Goal: Task Accomplishment & Management: Manage account settings

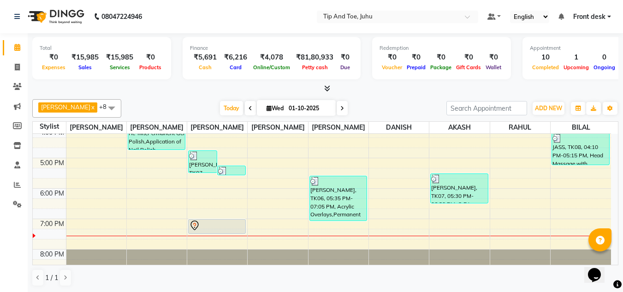
scroll to position [264, 0]
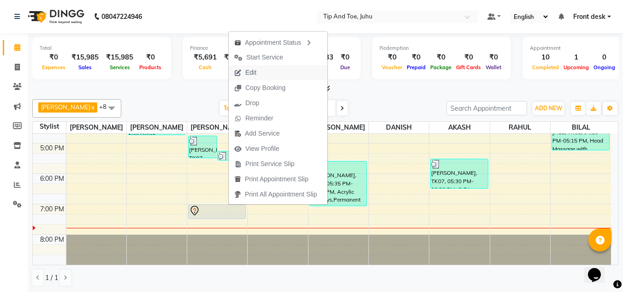
click at [255, 68] on span "Edit" at bounding box center [250, 73] width 11 height 10
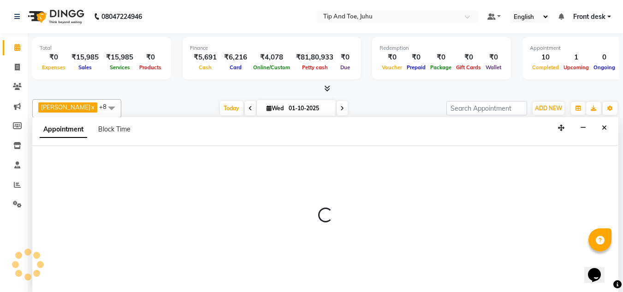
scroll to position [0, 0]
select select "tentative"
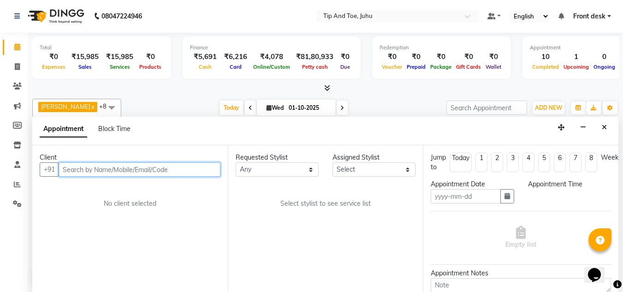
type input "01-10-2025"
select select "1140"
select select "91056"
select select "2530"
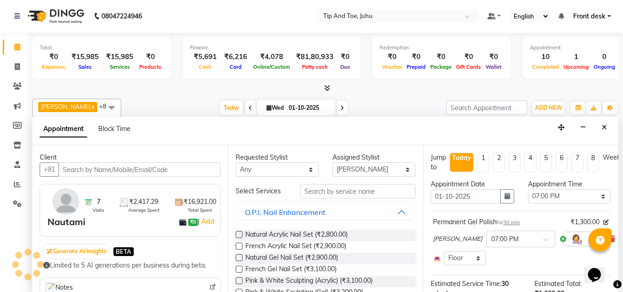
scroll to position [264, 0]
click at [504, 193] on icon "button" at bounding box center [507, 196] width 6 height 6
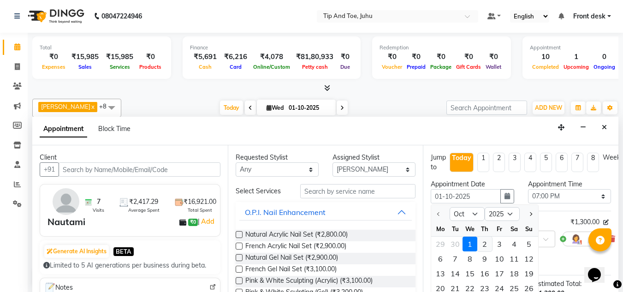
click at [487, 244] on div "2" at bounding box center [484, 243] width 15 height 15
type input "02-10-2025"
select select "1140"
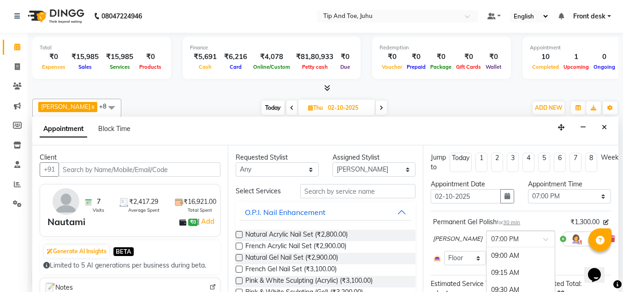
click at [543, 238] on span at bounding box center [549, 242] width 12 height 10
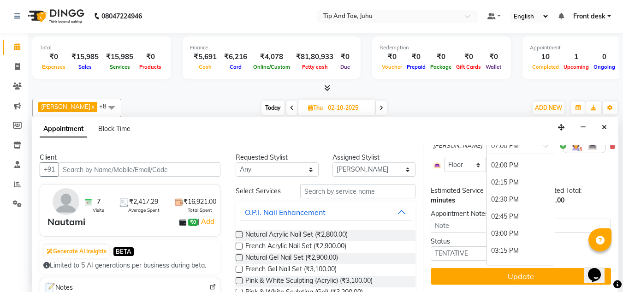
scroll to position [316, 0]
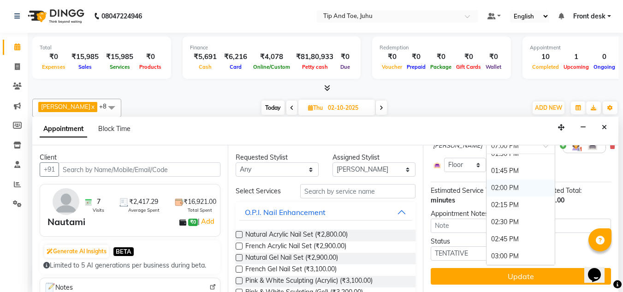
click at [486, 181] on div "02:00 PM" at bounding box center [520, 187] width 68 height 17
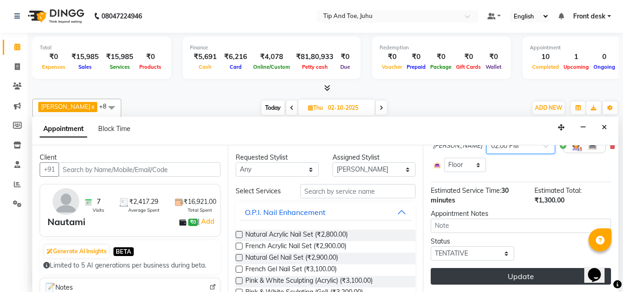
click at [484, 268] on button "Update" at bounding box center [521, 276] width 180 height 17
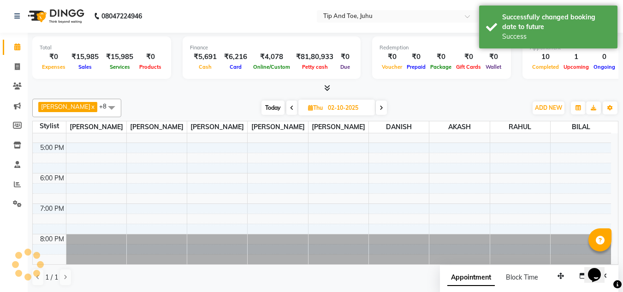
scroll to position [0, 0]
click at [263, 108] on span "Today" at bounding box center [272, 108] width 23 height 14
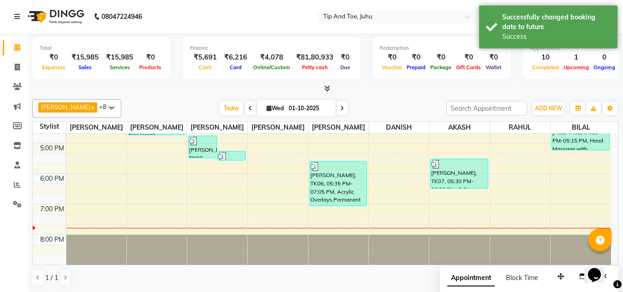
click at [340, 107] on icon at bounding box center [342, 109] width 4 height 6
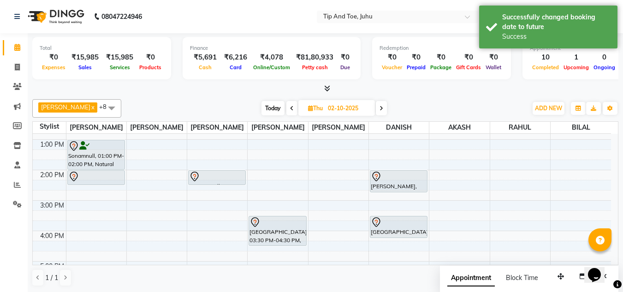
scroll to position [126, 0]
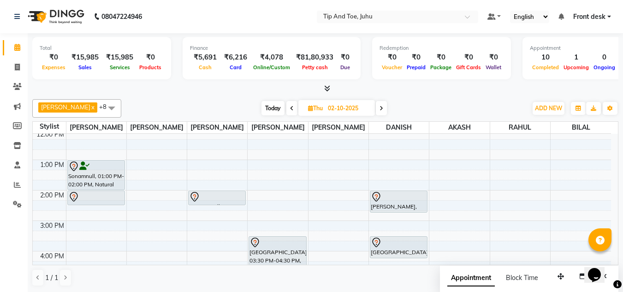
click at [261, 110] on span "Today" at bounding box center [272, 108] width 23 height 14
type input "01-10-2025"
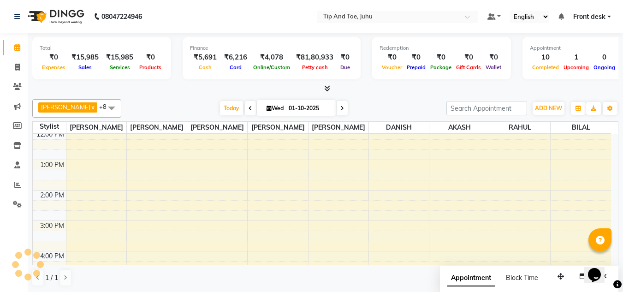
scroll to position [264, 0]
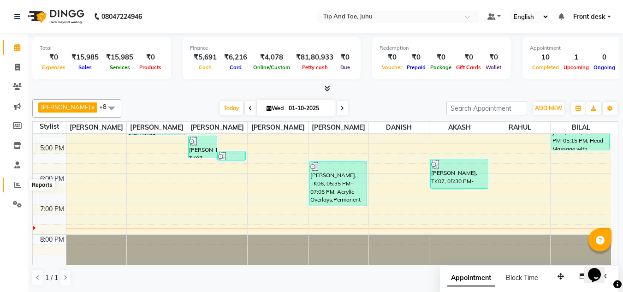
click at [14, 184] on icon at bounding box center [17, 184] width 7 height 7
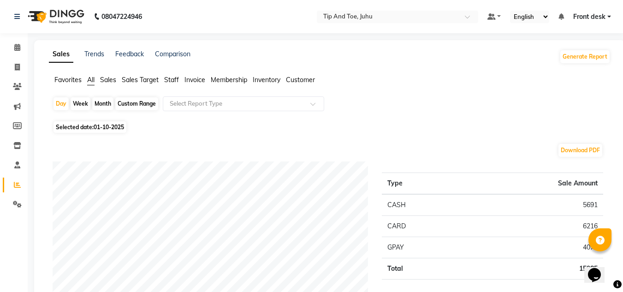
click at [169, 81] on span "Staff" at bounding box center [171, 80] width 15 height 8
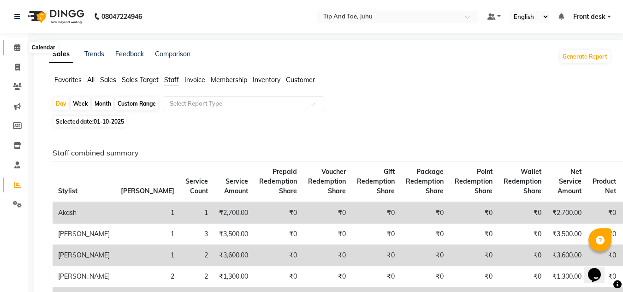
click at [13, 46] on span at bounding box center [17, 47] width 16 height 11
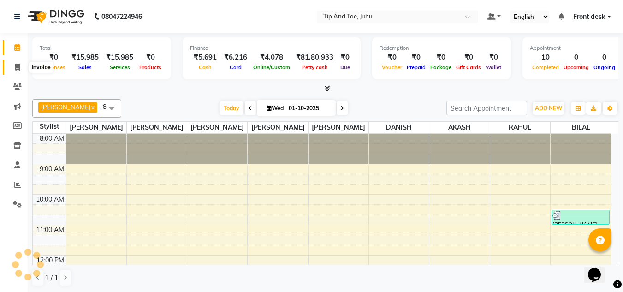
click at [18, 68] on icon at bounding box center [17, 67] width 5 height 7
select select "service"
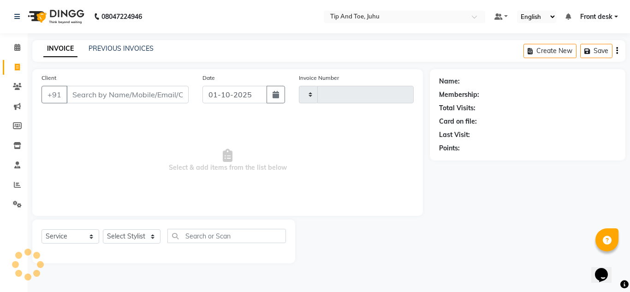
type input "1885"
select select "5516"
click at [134, 45] on link "PREVIOUS INVOICES" at bounding box center [120, 48] width 65 height 8
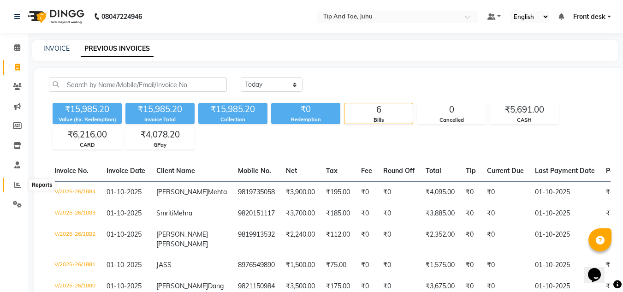
click at [17, 187] on icon at bounding box center [17, 184] width 7 height 7
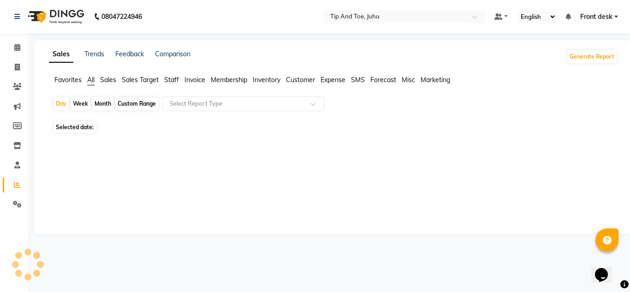
click at [189, 78] on span "Invoice" at bounding box center [194, 80] width 21 height 8
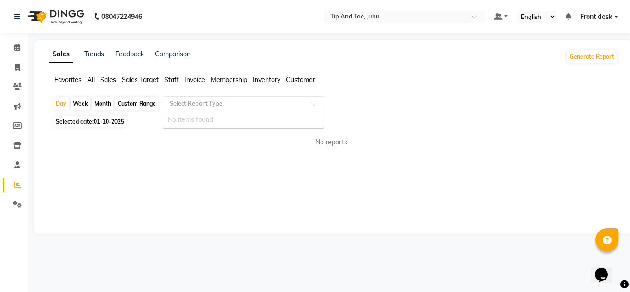
click at [225, 105] on input "text" at bounding box center [234, 103] width 133 height 9
click at [15, 188] on span at bounding box center [17, 185] width 16 height 11
click at [193, 84] on li "Invoice" at bounding box center [194, 80] width 21 height 10
click at [200, 106] on input "text" at bounding box center [234, 103] width 133 height 9
click at [18, 45] on icon at bounding box center [17, 47] width 6 height 7
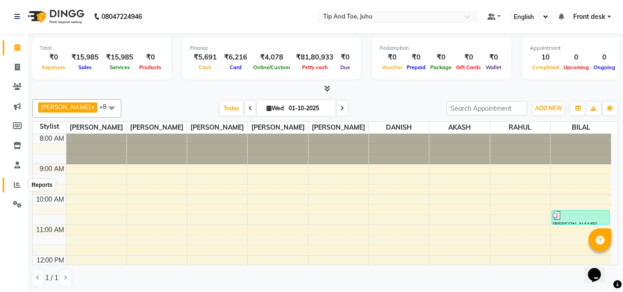
click at [19, 185] on icon at bounding box center [17, 184] width 7 height 7
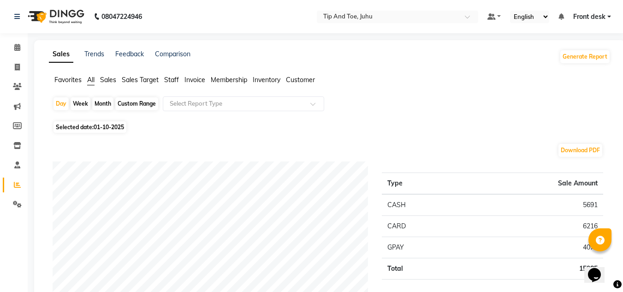
click at [189, 80] on span "Invoice" at bounding box center [194, 80] width 21 height 8
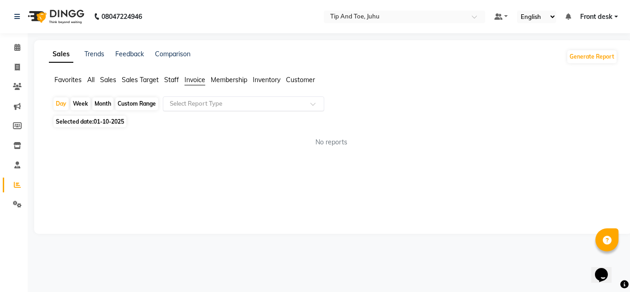
click at [193, 100] on input "text" at bounding box center [234, 103] width 133 height 9
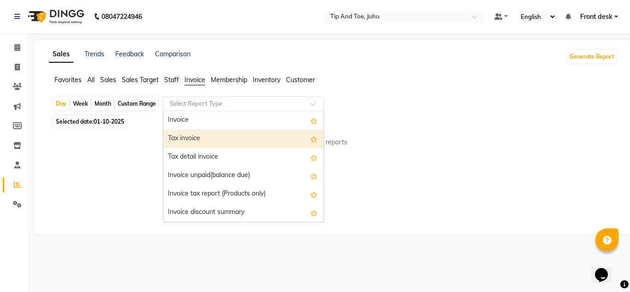
click at [183, 137] on div "Tax invoice" at bounding box center [243, 139] width 160 height 18
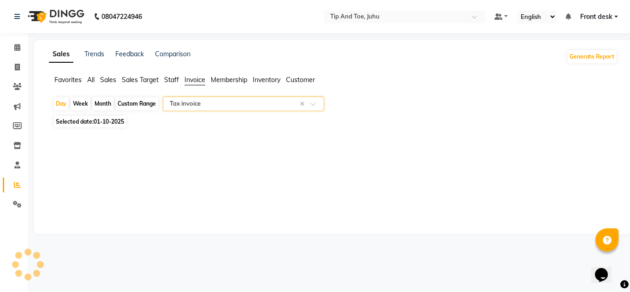
select select "filtered_report"
select select "csv"
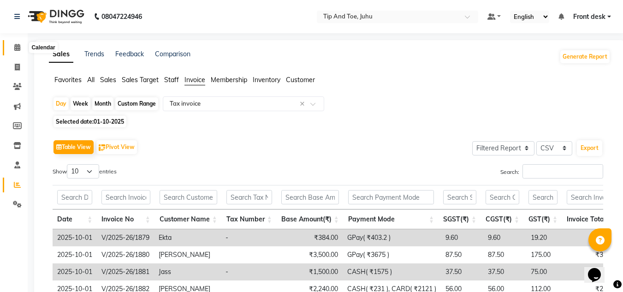
click at [18, 49] on icon at bounding box center [17, 47] width 6 height 7
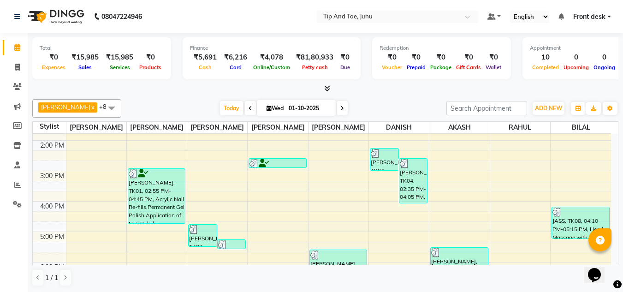
scroll to position [230, 0]
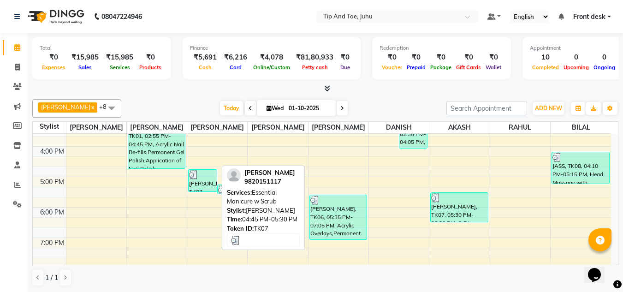
click at [198, 187] on div "Smriti Mehra, TK07, 04:45 PM-05:30 PM, Essential Manicure w Scrub" at bounding box center [203, 181] width 28 height 22
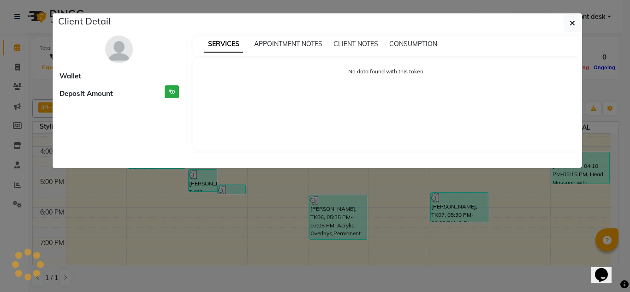
select select "3"
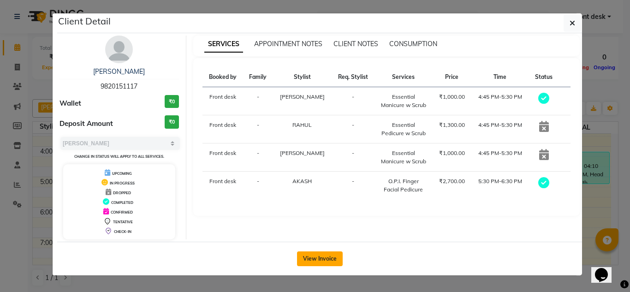
click at [308, 255] on button "View Invoice" at bounding box center [320, 258] width 46 height 15
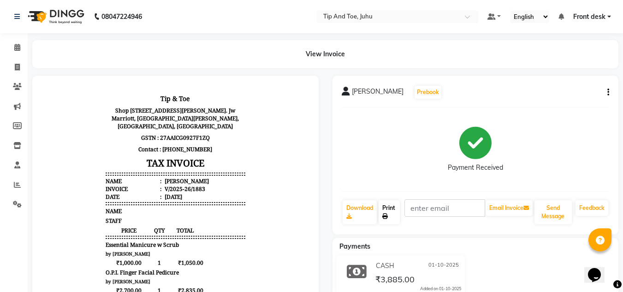
click at [394, 212] on link "Print" at bounding box center [388, 212] width 21 height 24
click at [14, 47] on icon at bounding box center [17, 47] width 6 height 7
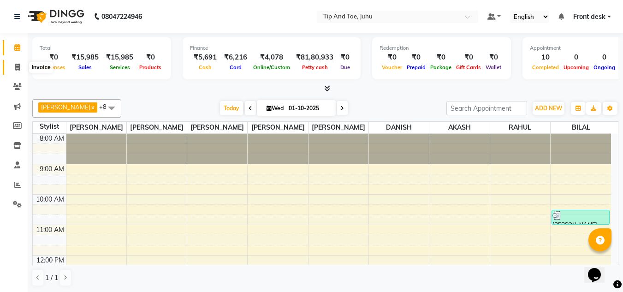
click at [20, 67] on icon at bounding box center [17, 67] width 5 height 7
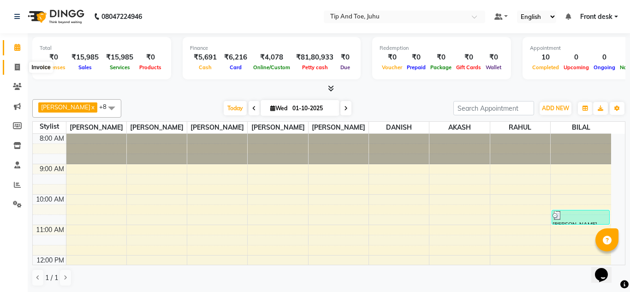
select select "5516"
select select "service"
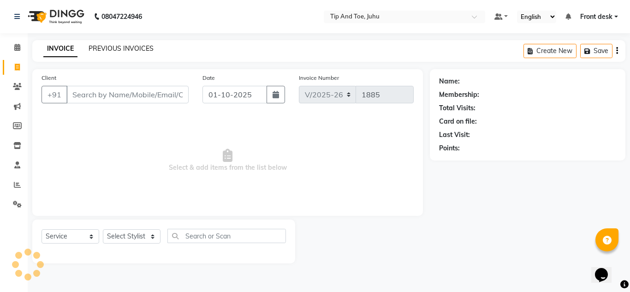
click at [123, 48] on link "PREVIOUS INVOICES" at bounding box center [120, 48] width 65 height 8
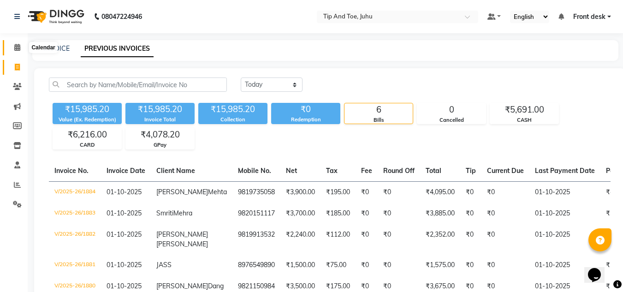
click at [14, 50] on icon at bounding box center [17, 47] width 6 height 7
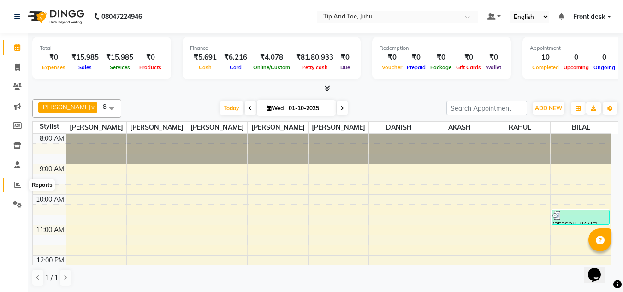
click at [17, 183] on icon at bounding box center [17, 184] width 7 height 7
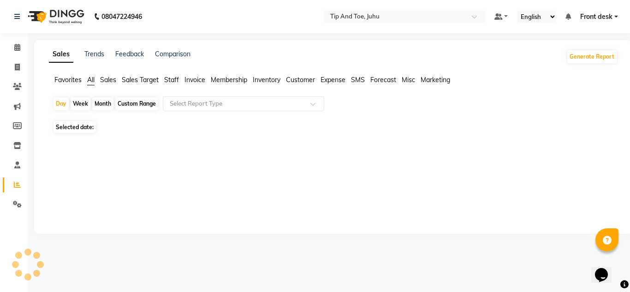
click at [171, 79] on span "Staff" at bounding box center [171, 80] width 15 height 8
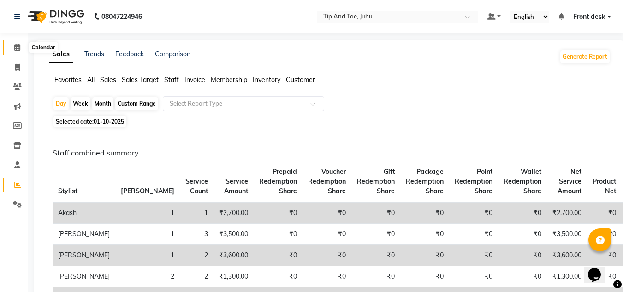
click at [17, 48] on icon at bounding box center [17, 47] width 6 height 7
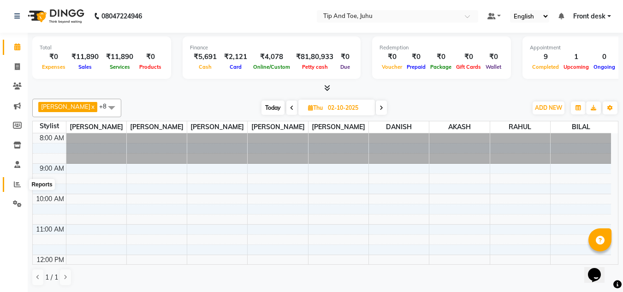
scroll to position [184, 0]
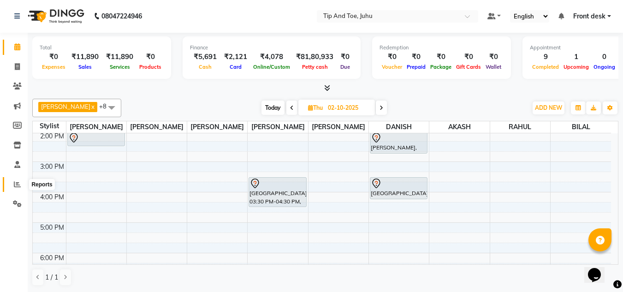
click at [20, 183] on icon at bounding box center [17, 184] width 7 height 7
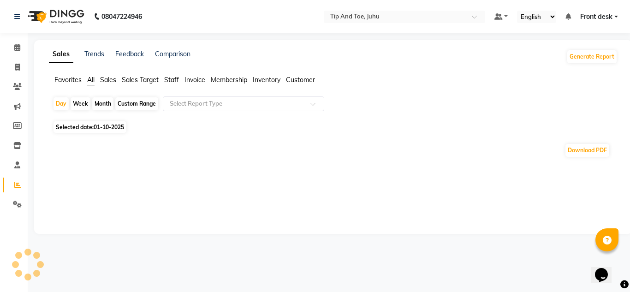
click at [174, 81] on span "Staff" at bounding box center [171, 80] width 15 height 8
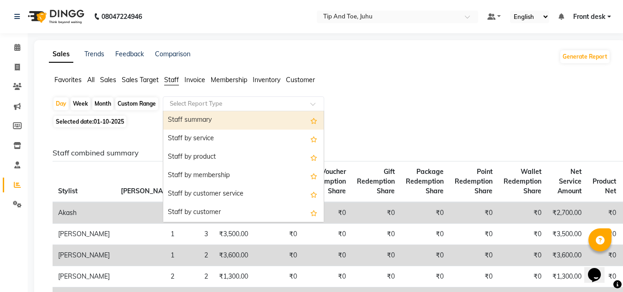
click at [199, 104] on input "text" at bounding box center [234, 103] width 133 height 9
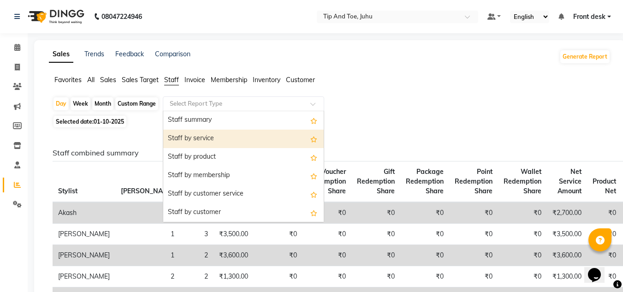
click at [208, 137] on div "Staff by service" at bounding box center [243, 139] width 160 height 18
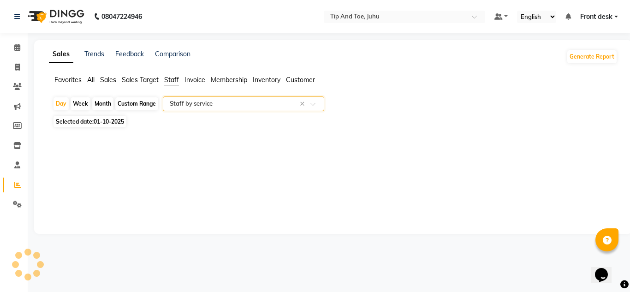
select select "filtered_report"
select select "csv"
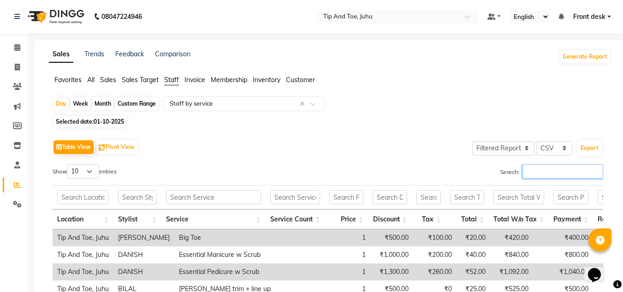
click at [525, 170] on input "Search:" at bounding box center [562, 171] width 81 height 14
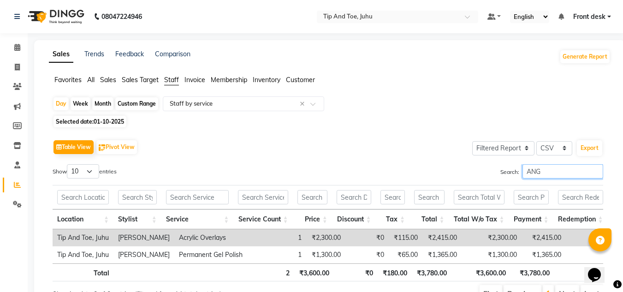
click at [532, 170] on input "ANG" at bounding box center [562, 171] width 81 height 14
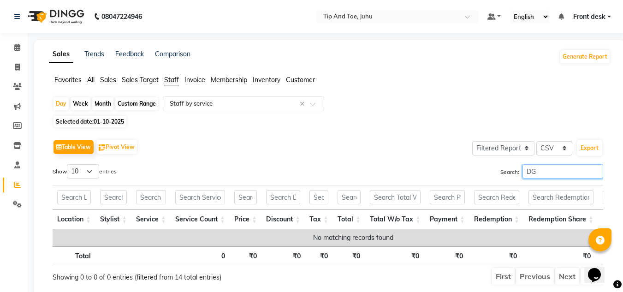
type input "G"
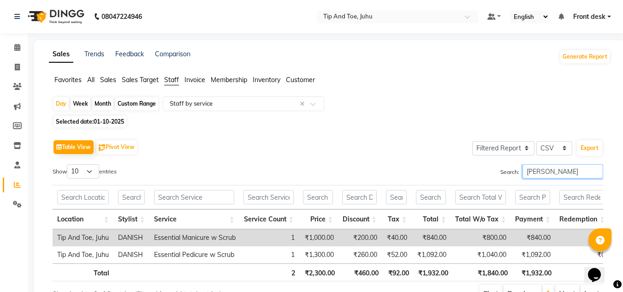
type input "[PERSON_NAME]"
